Goal: Transaction & Acquisition: Book appointment/travel/reservation

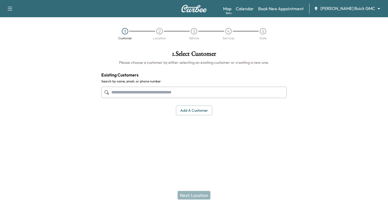
click at [109, 93] on icon at bounding box center [107, 92] width 4 height 4
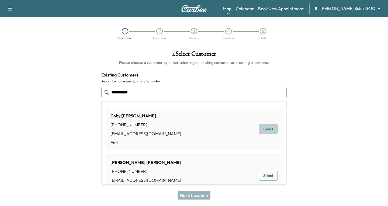
click at [266, 130] on button "Select" at bounding box center [268, 129] width 19 height 10
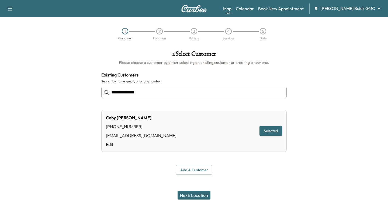
type input "**********"
click at [190, 194] on button "Next: Location" at bounding box center [194, 195] width 33 height 9
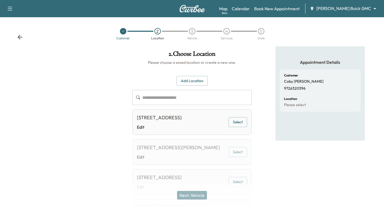
click at [189, 81] on button "Add Location" at bounding box center [191, 81] width 31 height 10
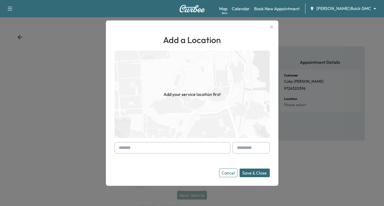
click at [123, 148] on div at bounding box center [120, 148] width 6 height 6
click at [116, 148] on div "Add a Location Add your service location first Cancel Save & Close" at bounding box center [192, 102] width 172 height 165
click at [135, 151] on input "text" at bounding box center [172, 147] width 116 height 11
click at [273, 26] on icon "button" at bounding box center [271, 26] width 3 height 3
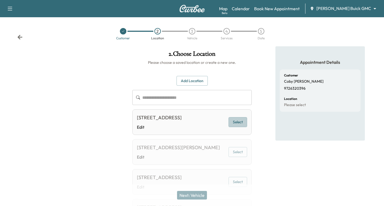
click at [239, 124] on button "Select" at bounding box center [237, 122] width 19 height 10
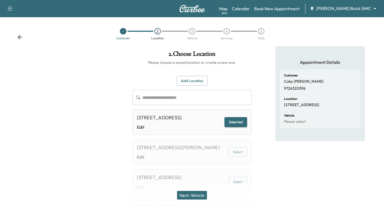
click at [193, 193] on button "Next: Vehicle" at bounding box center [192, 195] width 30 height 9
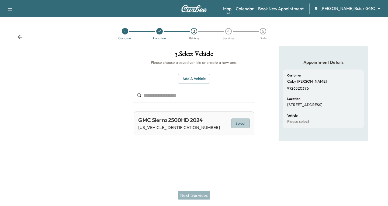
click at [244, 123] on button "Select" at bounding box center [240, 124] width 19 height 10
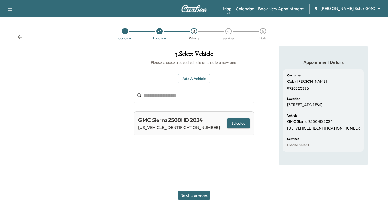
click at [194, 194] on button "Next: Services" at bounding box center [194, 195] width 32 height 9
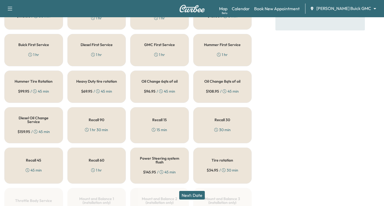
scroll to position [162, 0]
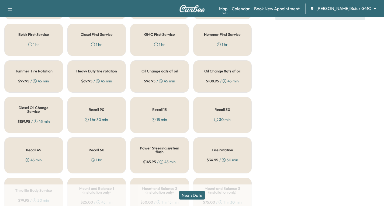
click at [41, 120] on div "Diesel Oil Change Service $ 159.95 / 45 min" at bounding box center [33, 115] width 59 height 36
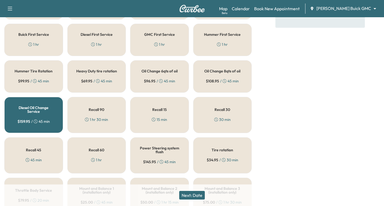
click at [192, 194] on button "Next: Date" at bounding box center [192, 195] width 26 height 9
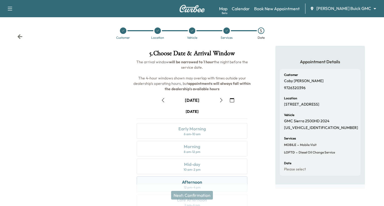
scroll to position [64, 0]
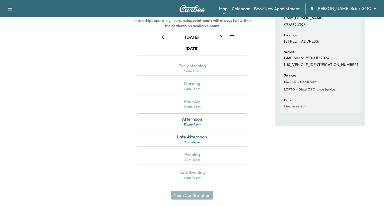
click at [221, 39] on icon "button" at bounding box center [221, 37] width 4 height 4
click at [163, 36] on icon "button" at bounding box center [163, 37] width 4 height 4
click at [212, 84] on div "Morning 8 am - 12 pm" at bounding box center [192, 86] width 111 height 16
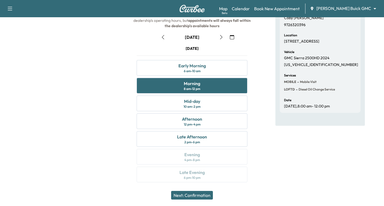
click at [210, 197] on button "Next: Confirmation" at bounding box center [192, 195] width 42 height 9
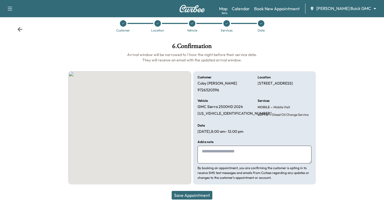
scroll to position [8, 0]
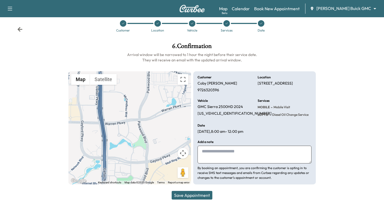
click at [207, 154] on textarea at bounding box center [254, 155] width 114 height 18
type textarea "**********"
click at [204, 194] on button "Save Appointment" at bounding box center [192, 195] width 41 height 9
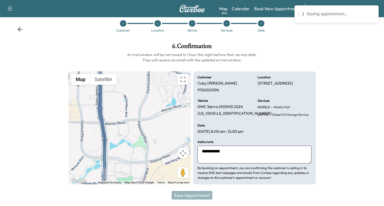
click at [18, 30] on icon at bounding box center [20, 29] width 5 height 5
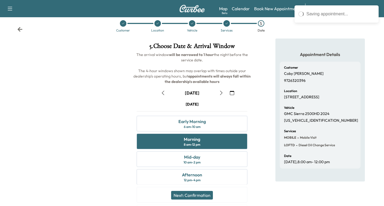
click at [19, 29] on icon at bounding box center [20, 29] width 5 height 5
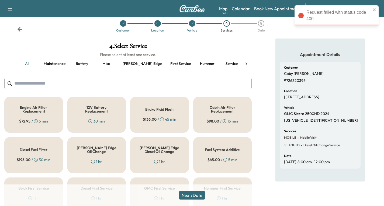
click at [19, 29] on icon at bounding box center [20, 29] width 5 height 5
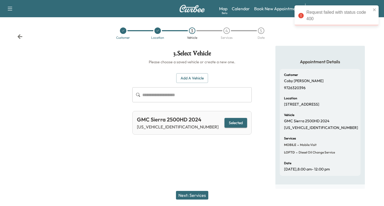
scroll to position [1, 0]
click at [21, 37] on icon at bounding box center [19, 36] width 5 height 5
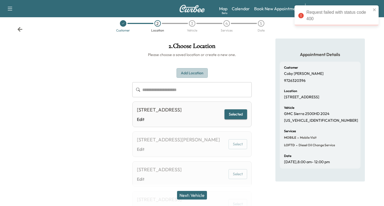
click at [187, 73] on button "Add Location" at bounding box center [191, 73] width 31 height 10
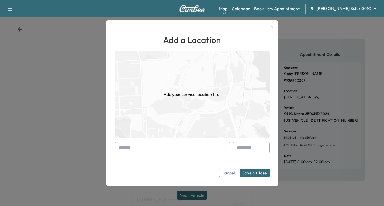
click at [122, 146] on div at bounding box center [120, 148] width 6 height 6
click at [119, 149] on div at bounding box center [120, 148] width 6 height 6
click at [124, 146] on div at bounding box center [172, 147] width 116 height 11
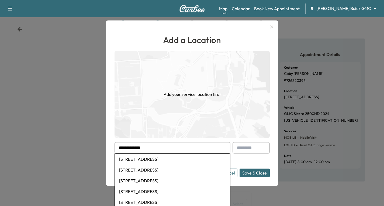
click at [173, 160] on li "[STREET_ADDRESS]" at bounding box center [172, 159] width 115 height 11
type input "**********"
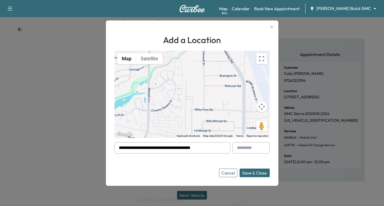
click at [261, 172] on button "Save & Close" at bounding box center [254, 173] width 30 height 9
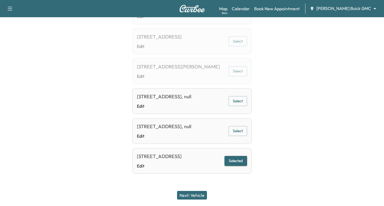
scroll to position [343, 0]
click at [238, 156] on button "Selected" at bounding box center [235, 161] width 23 height 10
click at [185, 195] on button "Next: Vehicle" at bounding box center [192, 195] width 30 height 9
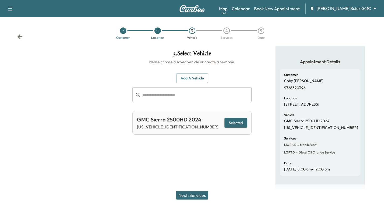
click at [203, 197] on button "Next: Services" at bounding box center [192, 195] width 32 height 9
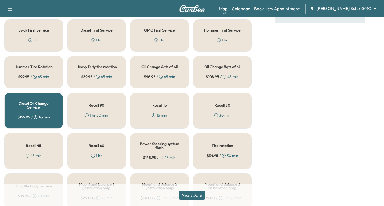
scroll to position [194, 0]
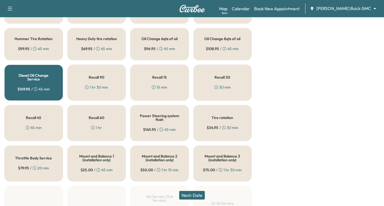
click at [225, 128] on div "$ 34.95 / 30 min" at bounding box center [223, 127] width 32 height 5
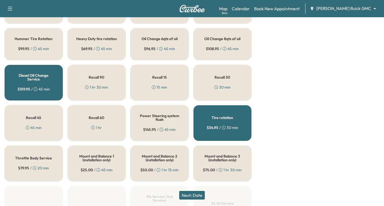
click at [190, 196] on button "Next: Date" at bounding box center [192, 195] width 26 height 9
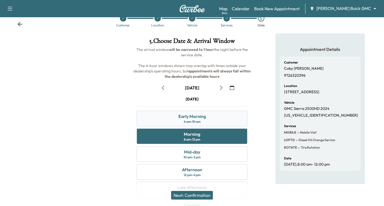
scroll to position [64, 0]
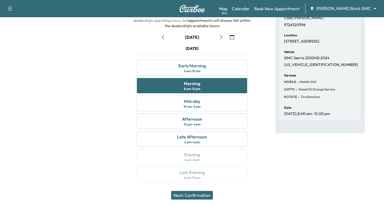
click at [202, 195] on button "Next: Confirmation" at bounding box center [192, 195] width 42 height 9
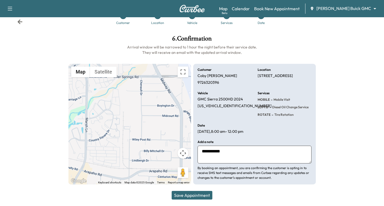
click at [197, 194] on button "Save Appointment" at bounding box center [192, 195] width 41 height 9
click at [20, 21] on icon at bounding box center [19, 21] width 5 height 5
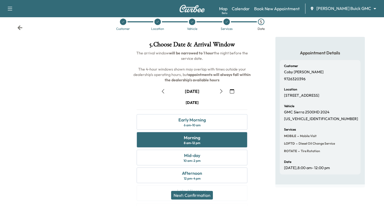
scroll to position [0, 0]
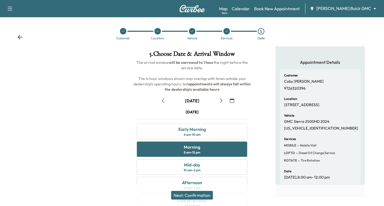
click at [18, 38] on icon at bounding box center [19, 36] width 5 height 5
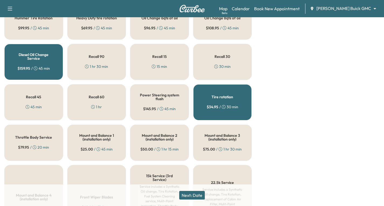
scroll to position [215, 0]
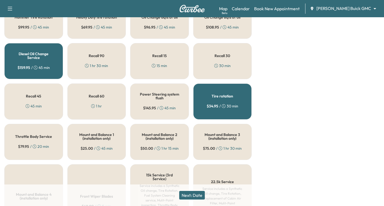
click at [242, 100] on div "Tire rotation $ 34.95 / 30 min" at bounding box center [222, 102] width 59 height 36
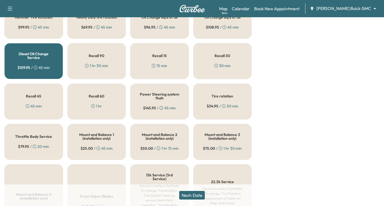
click at [194, 192] on button "Next: Date" at bounding box center [192, 195] width 26 height 9
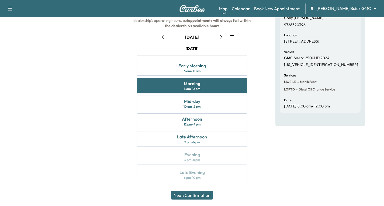
scroll to position [64, 0]
click at [206, 197] on button "Next: Confirmation" at bounding box center [192, 195] width 42 height 9
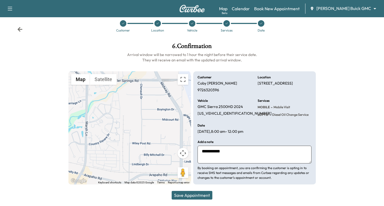
click at [195, 195] on button "Save Appointment" at bounding box center [192, 195] width 41 height 9
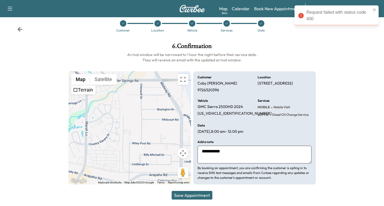
click at [17, 30] on icon at bounding box center [19, 29] width 5 height 5
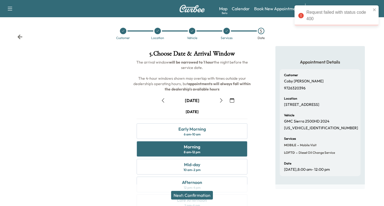
scroll to position [0, 0]
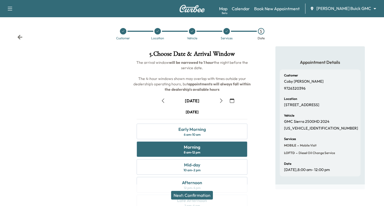
click at [19, 34] on icon at bounding box center [19, 36] width 5 height 5
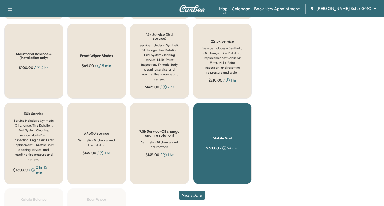
scroll to position [387, 0]
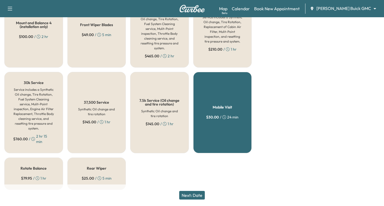
click at [225, 127] on div "Mobile Visit $ 30.00 / 24 min" at bounding box center [222, 112] width 59 height 81
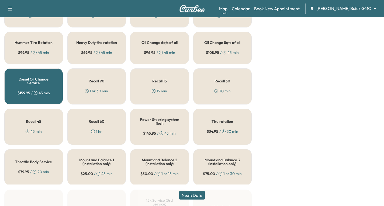
scroll to position [172, 0]
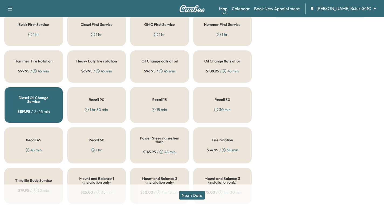
click at [31, 109] on div "Diesel Oil Change Service $ 159.95 / 45 min" at bounding box center [33, 105] width 59 height 36
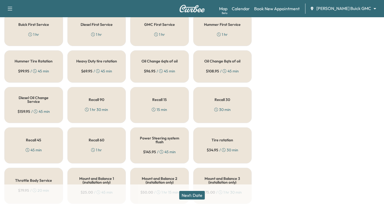
click at [35, 108] on div "Diesel Oil Change Service $ 159.95 / 45 min" at bounding box center [33, 105] width 59 height 36
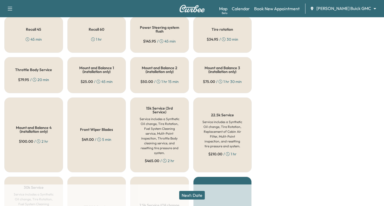
scroll to position [252, 0]
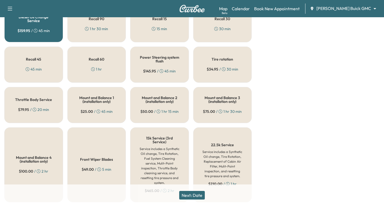
click at [227, 61] on h5 "Tire rotation" at bounding box center [222, 59] width 22 height 4
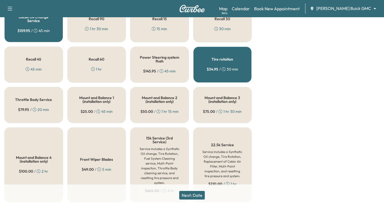
click at [188, 194] on button "Next: Date" at bounding box center [192, 195] width 26 height 9
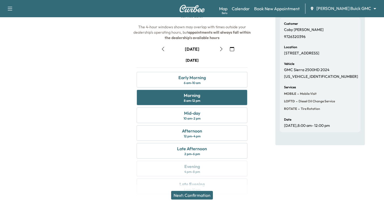
scroll to position [54, 0]
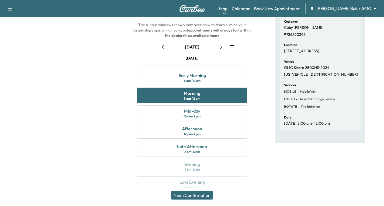
click at [190, 194] on button "Next: Confirmation" at bounding box center [192, 195] width 42 height 9
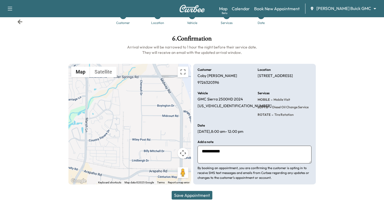
click at [201, 198] on button "Save Appointment" at bounding box center [192, 195] width 41 height 9
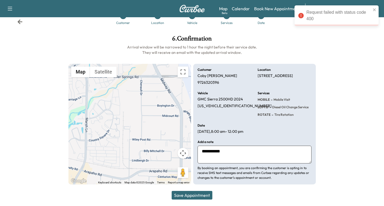
click at [19, 20] on icon at bounding box center [20, 21] width 5 height 5
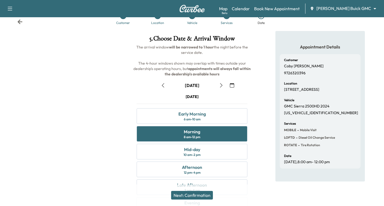
click at [20, 21] on icon at bounding box center [20, 21] width 5 height 5
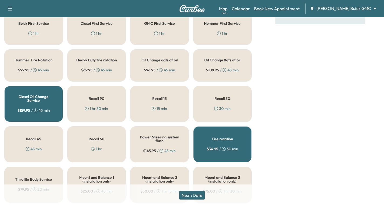
scroll to position [204, 0]
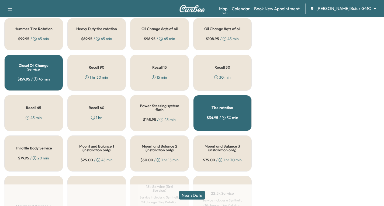
click at [216, 114] on div "Tire rotation $ 34.95 / 30 min" at bounding box center [222, 113] width 59 height 36
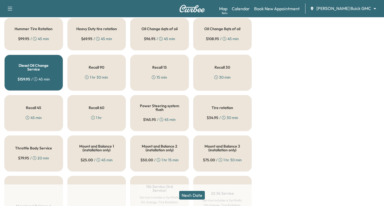
click at [191, 196] on button "Next: Date" at bounding box center [192, 195] width 26 height 9
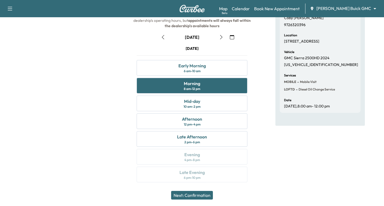
click at [187, 195] on button "Next: Confirmation" at bounding box center [192, 195] width 42 height 9
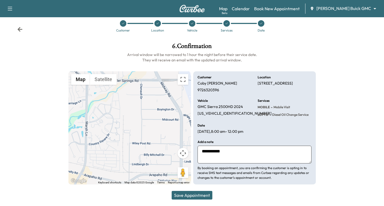
click at [207, 196] on button "Save Appointment" at bounding box center [192, 195] width 41 height 9
click at [18, 28] on icon at bounding box center [19, 29] width 5 height 5
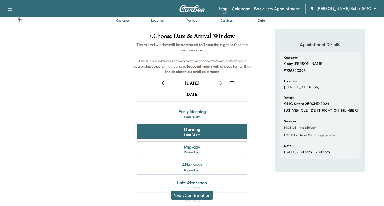
scroll to position [10, 0]
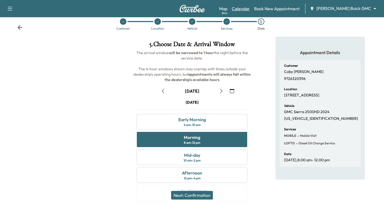
click at [250, 6] on link "Calendar" at bounding box center [241, 8] width 18 height 6
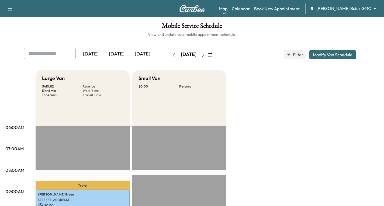
click at [205, 55] on icon "button" at bounding box center [203, 55] width 4 height 4
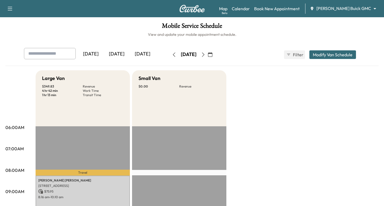
click at [208, 55] on button "button" at bounding box center [203, 54] width 9 height 9
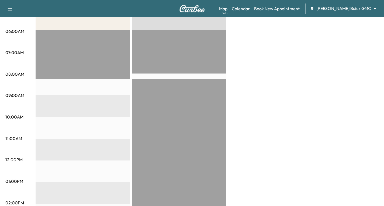
scroll to position [4, 0]
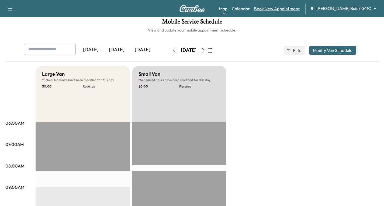
click at [281, 10] on link "Book New Appointment" at bounding box center [277, 8] width 46 height 6
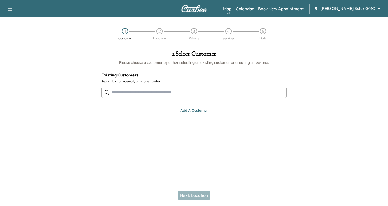
click at [121, 92] on input "text" at bounding box center [193, 92] width 185 height 11
click at [116, 89] on input "text" at bounding box center [193, 92] width 185 height 11
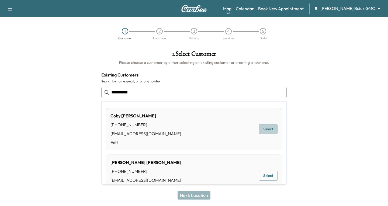
click at [261, 130] on button "Select" at bounding box center [268, 129] width 19 height 10
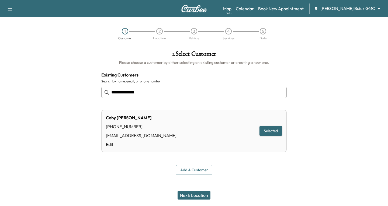
type input "**********"
click at [195, 194] on button "Next: Location" at bounding box center [194, 195] width 33 height 9
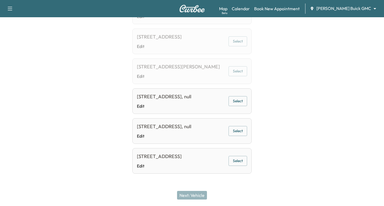
scroll to position [343, 0]
click at [239, 157] on button "Select" at bounding box center [237, 161] width 19 height 10
click at [199, 195] on button "Next: Vehicle" at bounding box center [192, 195] width 30 height 9
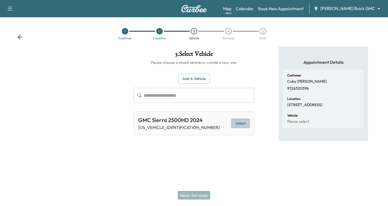
click at [241, 124] on button "Select" at bounding box center [240, 124] width 19 height 10
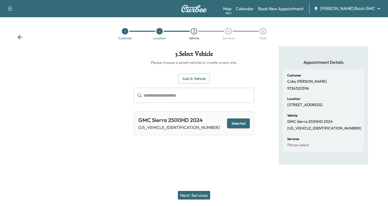
click at [195, 196] on button "Next: Services" at bounding box center [194, 195] width 32 height 9
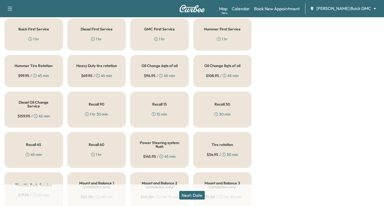
scroll to position [189, 0]
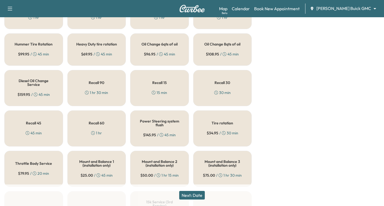
click at [32, 86] on h5 "Diesel Oil Change Service" at bounding box center [33, 83] width 41 height 8
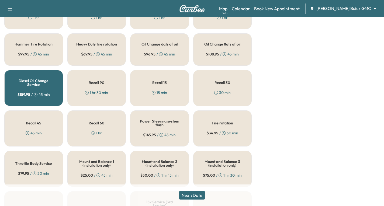
click at [192, 196] on button "Next: Date" at bounding box center [192, 195] width 26 height 9
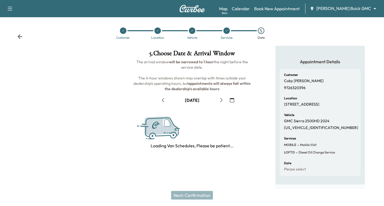
scroll to position [64, 0]
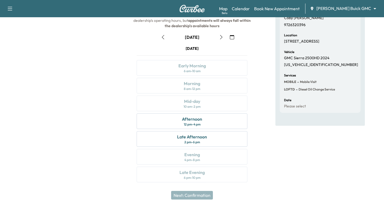
click at [221, 37] on icon "button" at bounding box center [221, 37] width 4 height 4
click at [209, 87] on div "Morning 8 am - 12 pm" at bounding box center [192, 86] width 111 height 16
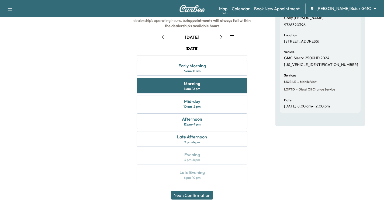
click at [189, 196] on button "Next: Confirmation" at bounding box center [192, 195] width 42 height 9
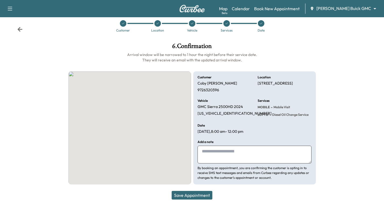
scroll to position [8, 0]
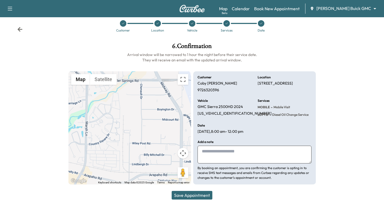
click at [212, 156] on textarea at bounding box center [254, 155] width 114 height 18
type textarea "**********"
click at [197, 195] on button "Save Appointment" at bounding box center [192, 195] width 41 height 9
click at [29, 41] on div at bounding box center [32, 114] width 64 height 150
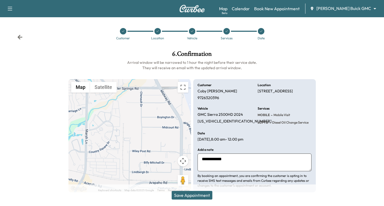
click at [206, 196] on button "Save Appointment" at bounding box center [192, 195] width 41 height 9
